Goal: Navigation & Orientation: Find specific page/section

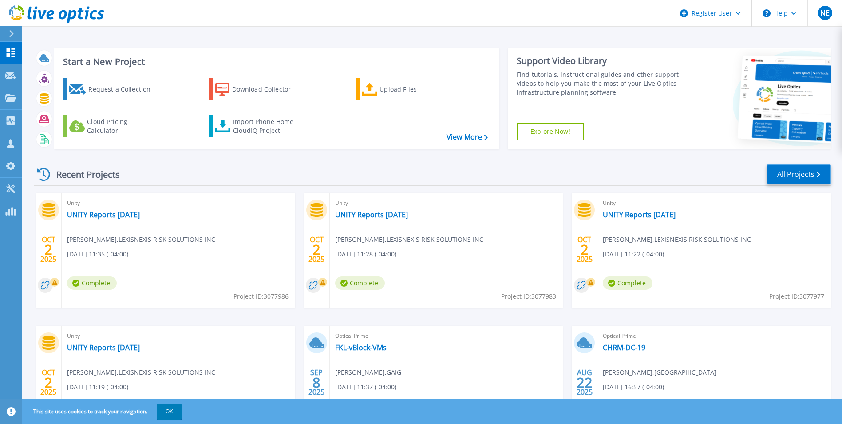
click at [782, 168] on link "All Projects" at bounding box center [799, 174] width 64 height 20
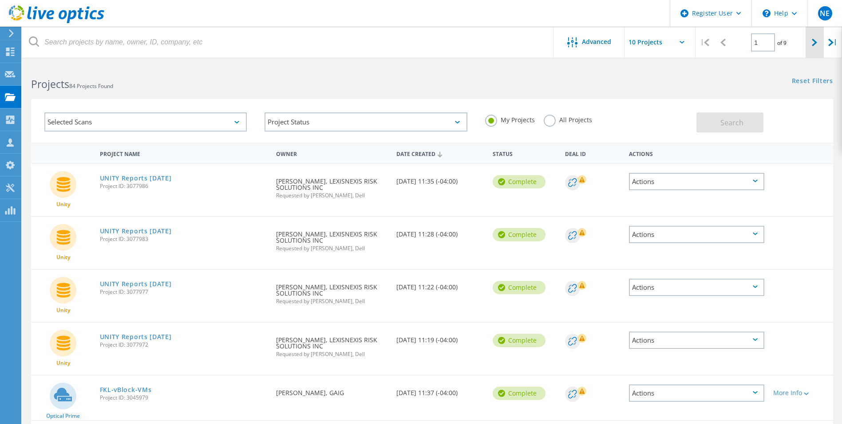
click at [815, 45] on icon at bounding box center [814, 43] width 5 height 8
type input "2"
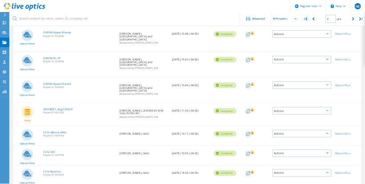
scroll to position [281, 0]
